Goal: Information Seeking & Learning: Learn about a topic

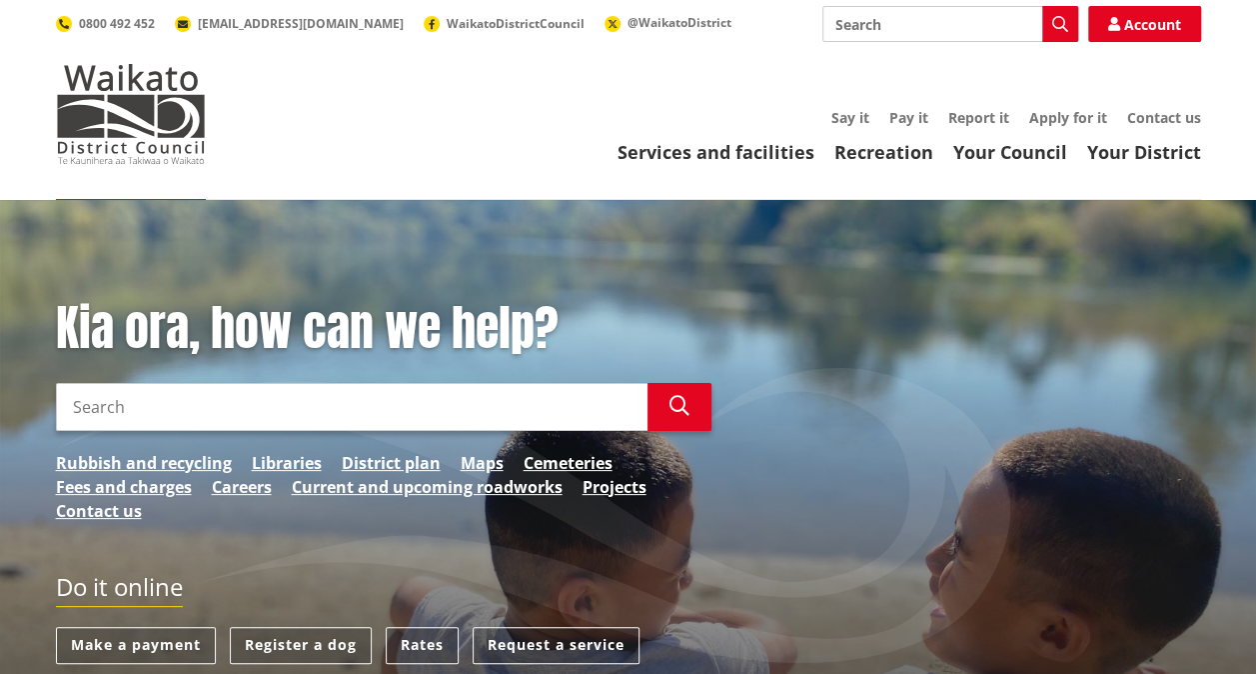
click at [909, 516] on div "Kia ora, how can we help? Search Search Rubbish and recycling Libraries Distric…" at bounding box center [628, 421] width 1175 height 243
click at [975, 30] on input "Search" at bounding box center [950, 24] width 256 height 36
type input "career"
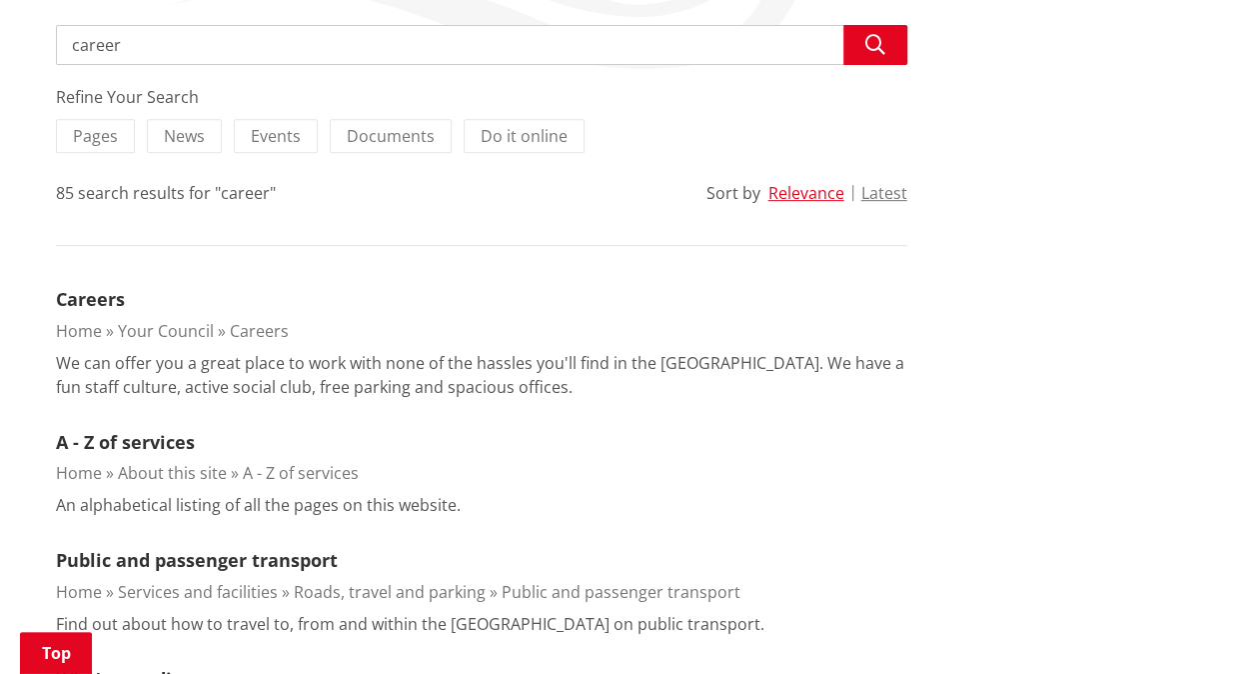
scroll to position [400, 0]
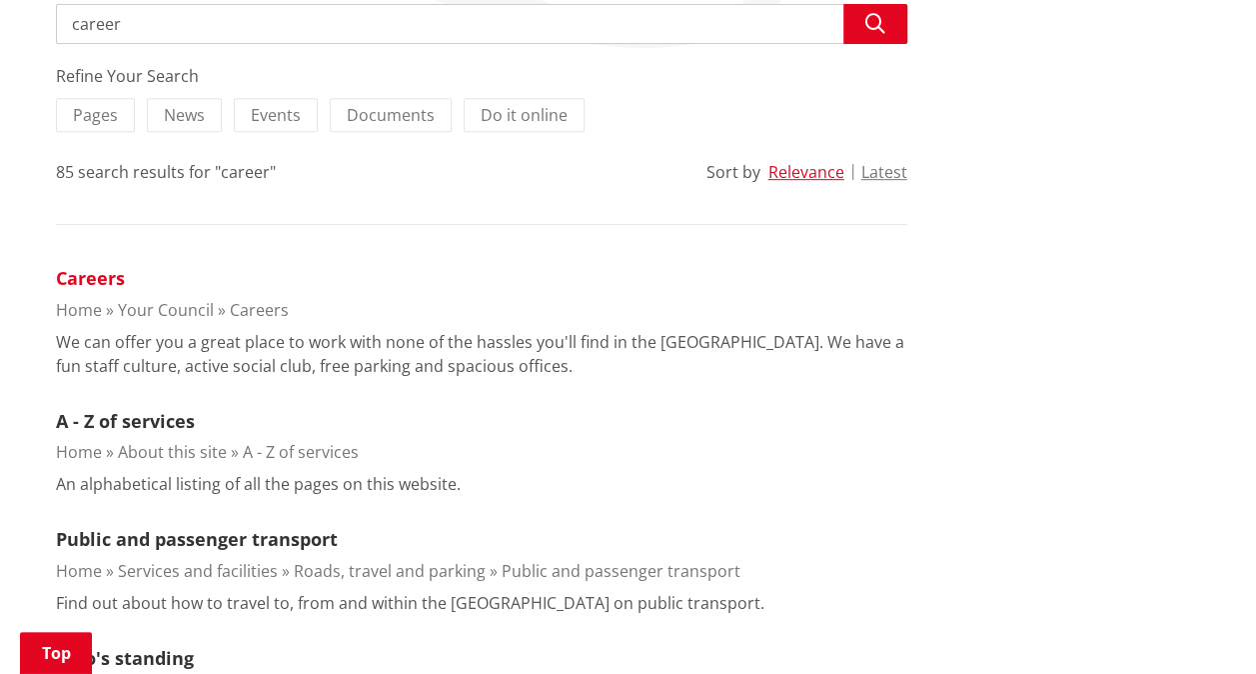
click at [100, 272] on link "Careers" at bounding box center [90, 278] width 69 height 24
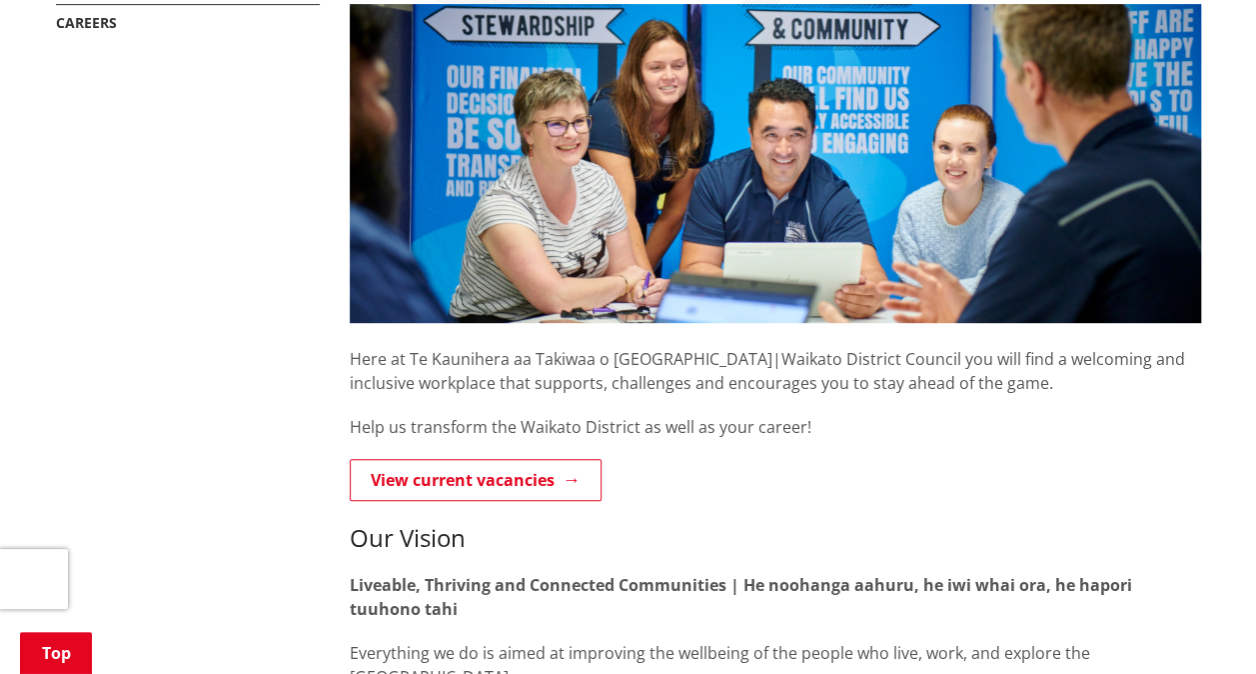
scroll to position [408, 0]
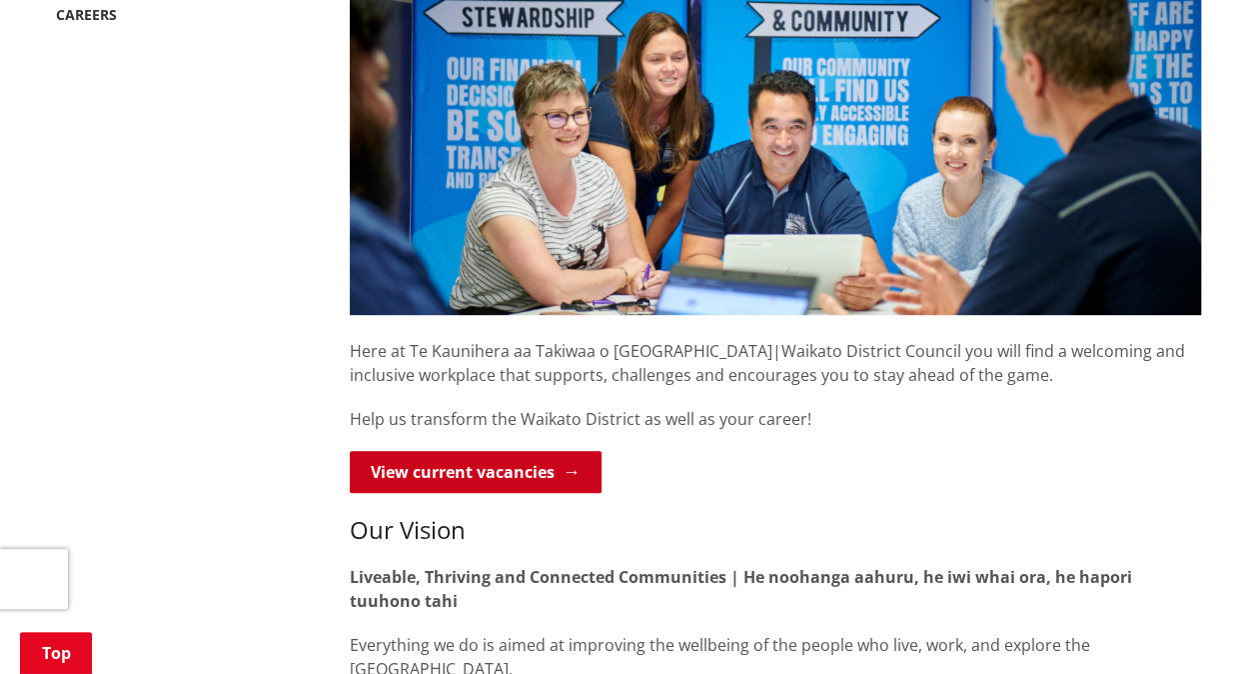
click at [519, 473] on link "View current vacancies" at bounding box center [476, 472] width 252 height 42
